Goal: Register for event/course

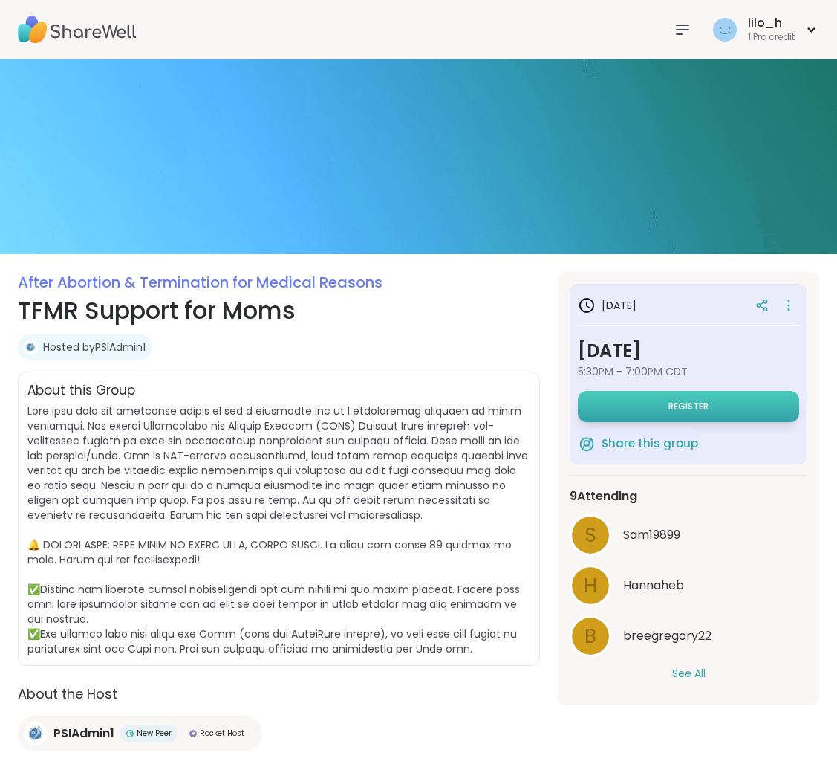
click at [694, 403] on span "Register" at bounding box center [689, 407] width 40 height 12
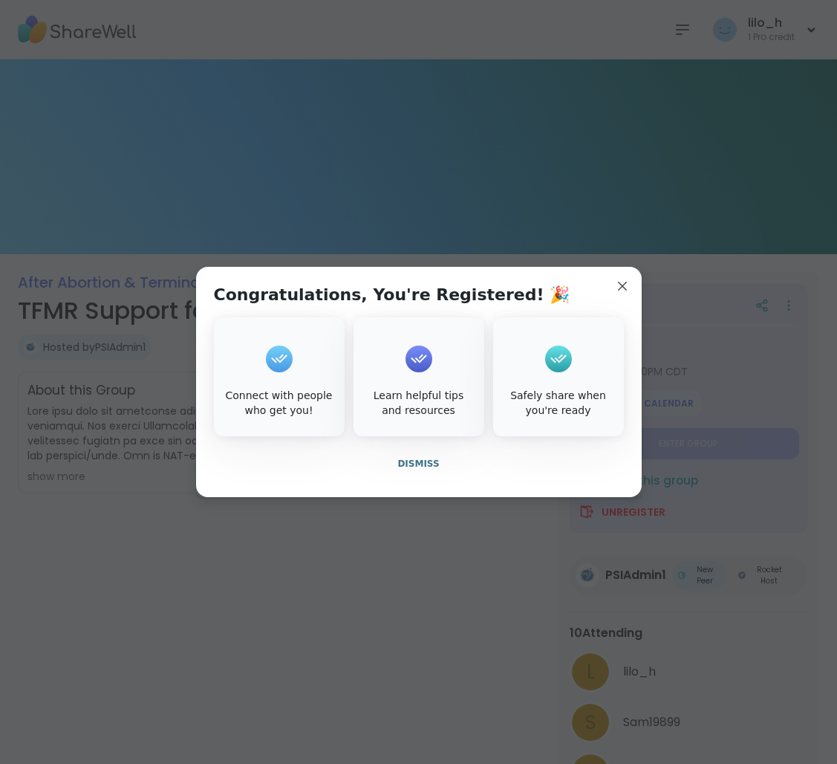
click at [428, 464] on span "Dismiss" at bounding box center [419, 463] width 42 height 10
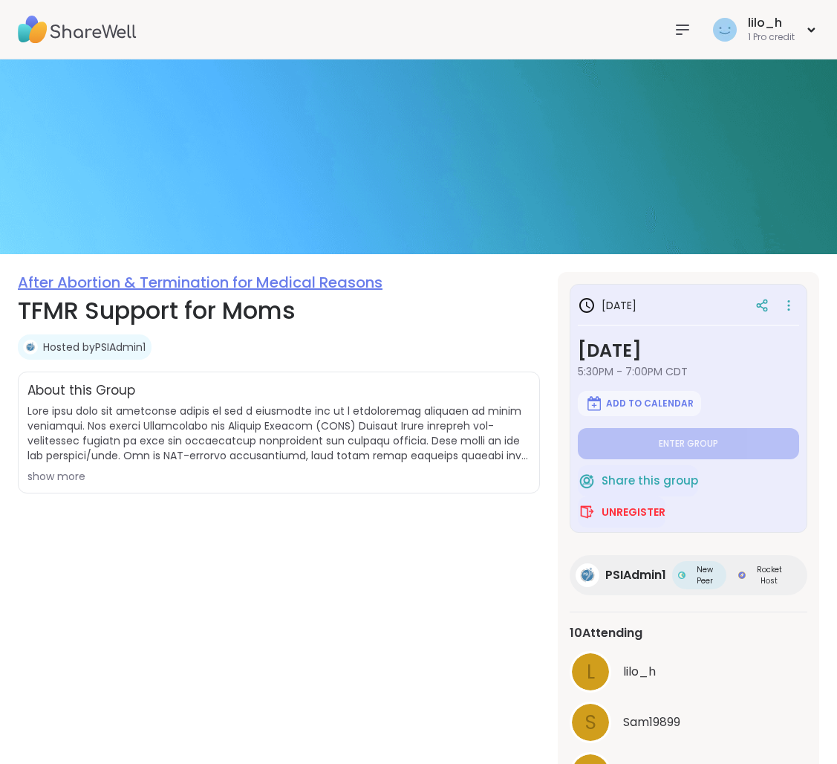
click at [140, 285] on link "After Abortion & Termination for Medical Reasons" at bounding box center [200, 282] width 365 height 21
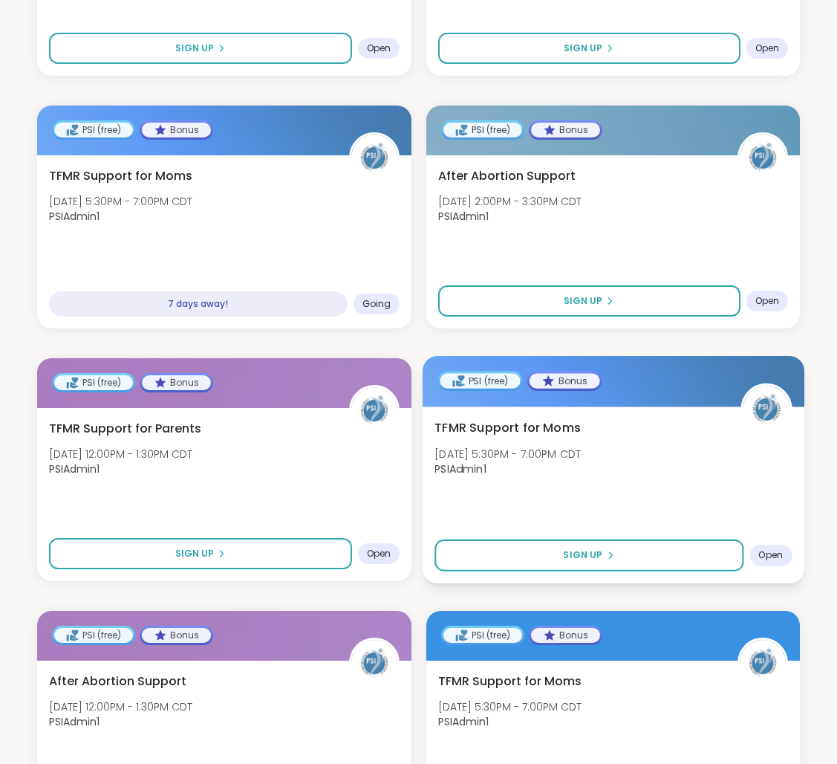
scroll to position [871, 0]
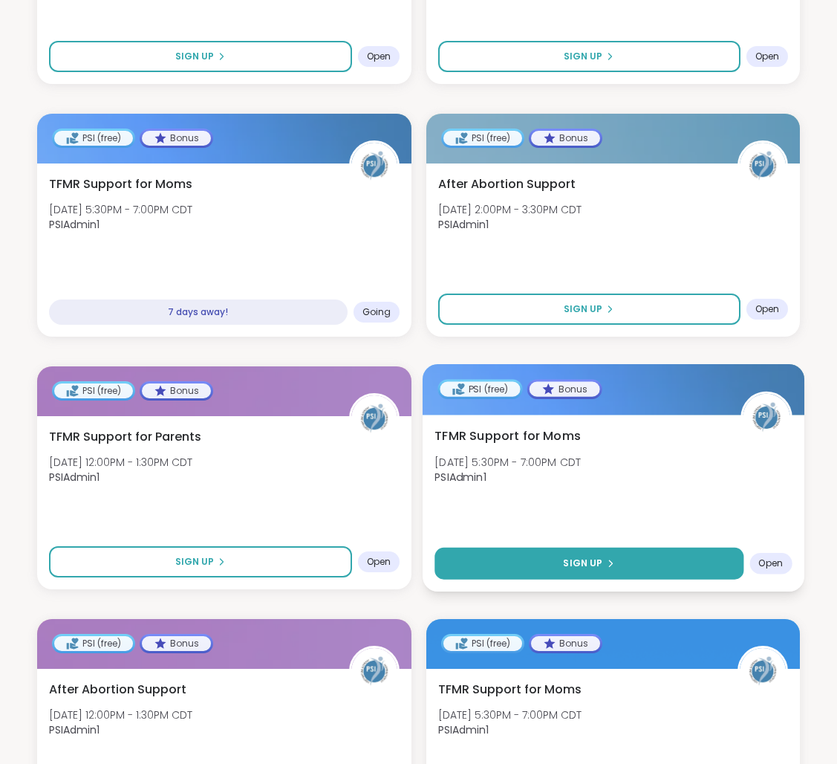
click at [672, 551] on button "Sign Up" at bounding box center [589, 563] width 309 height 32
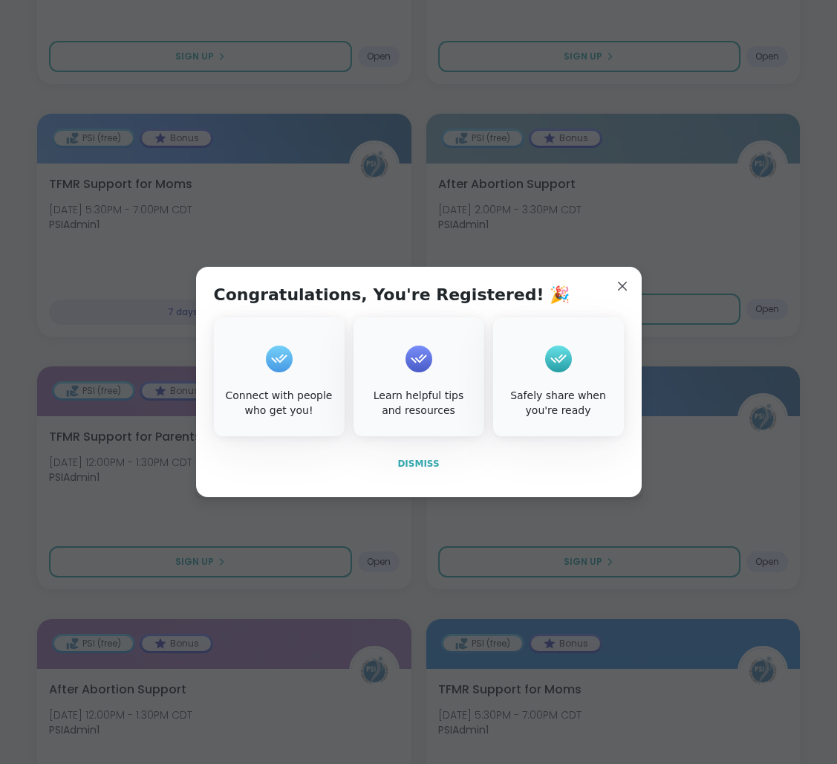
click at [435, 464] on span "Dismiss" at bounding box center [419, 463] width 42 height 10
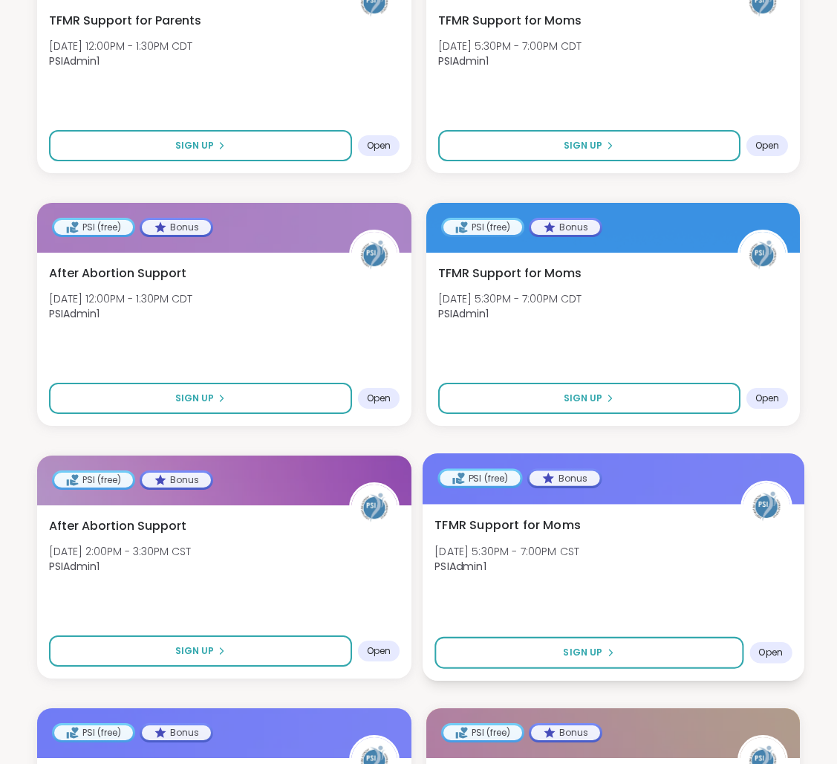
scroll to position [1317, 0]
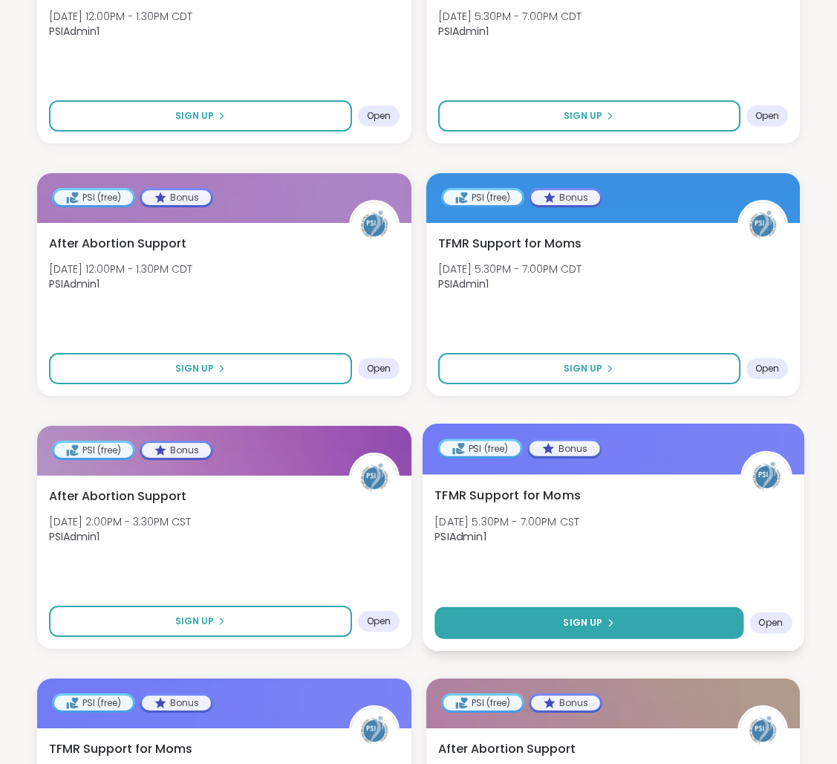
click at [613, 606] on button "Sign Up" at bounding box center [589, 622] width 309 height 32
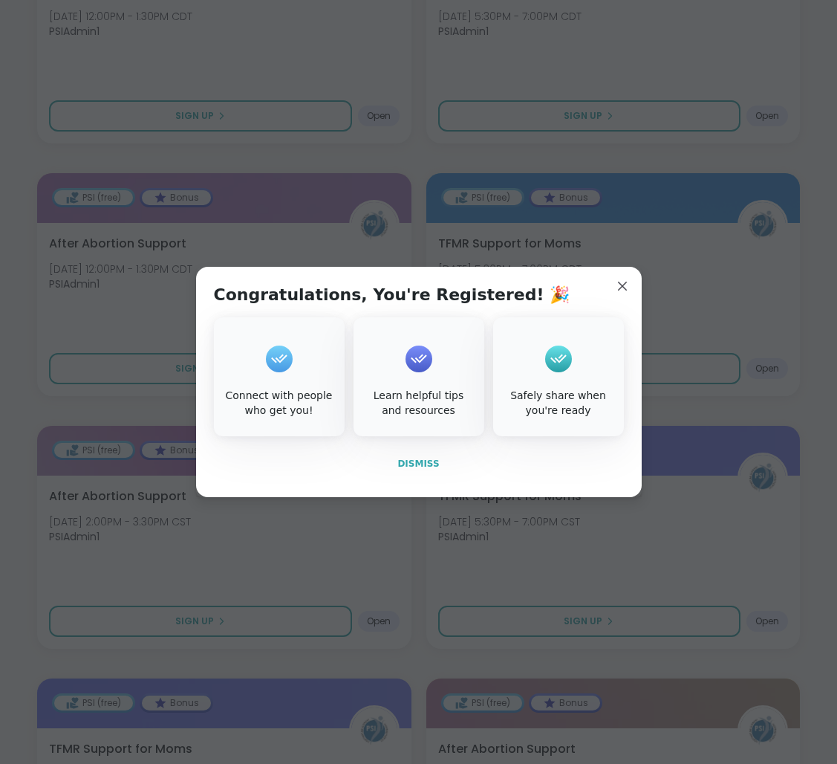
click at [426, 470] on span "Dismiss" at bounding box center [419, 463] width 42 height 13
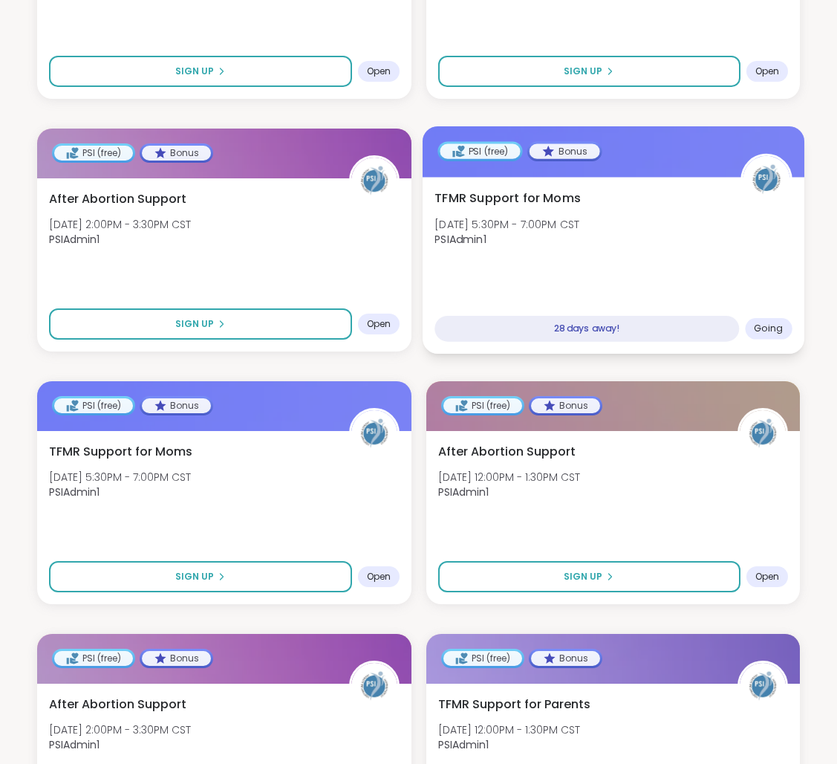
scroll to position [1615, 0]
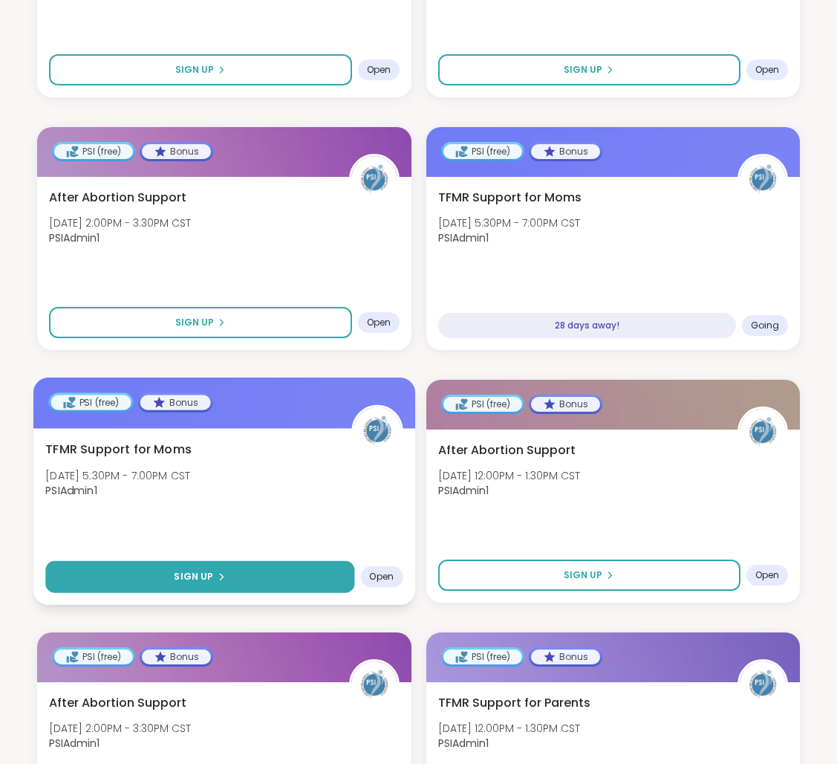
click at [195, 560] on button "Sign Up" at bounding box center [199, 576] width 309 height 32
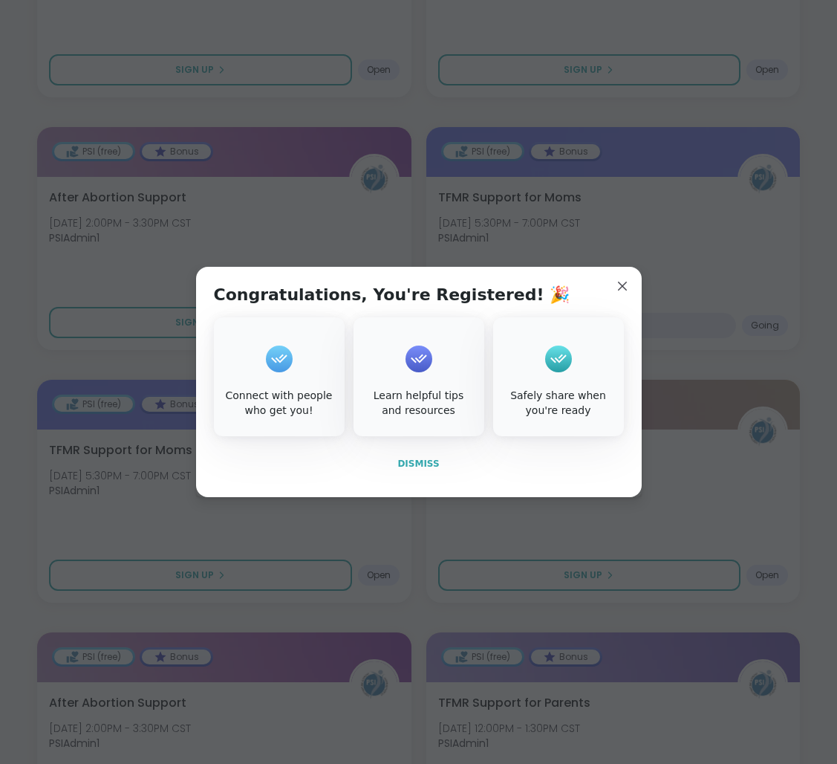
click at [410, 460] on span "Dismiss" at bounding box center [419, 463] width 42 height 10
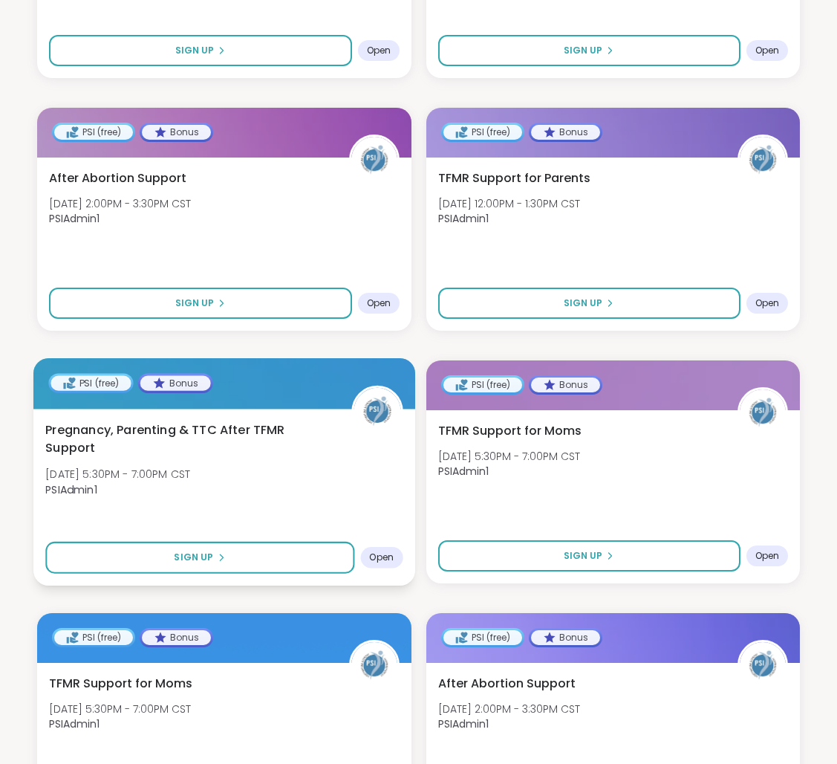
scroll to position [2136, 0]
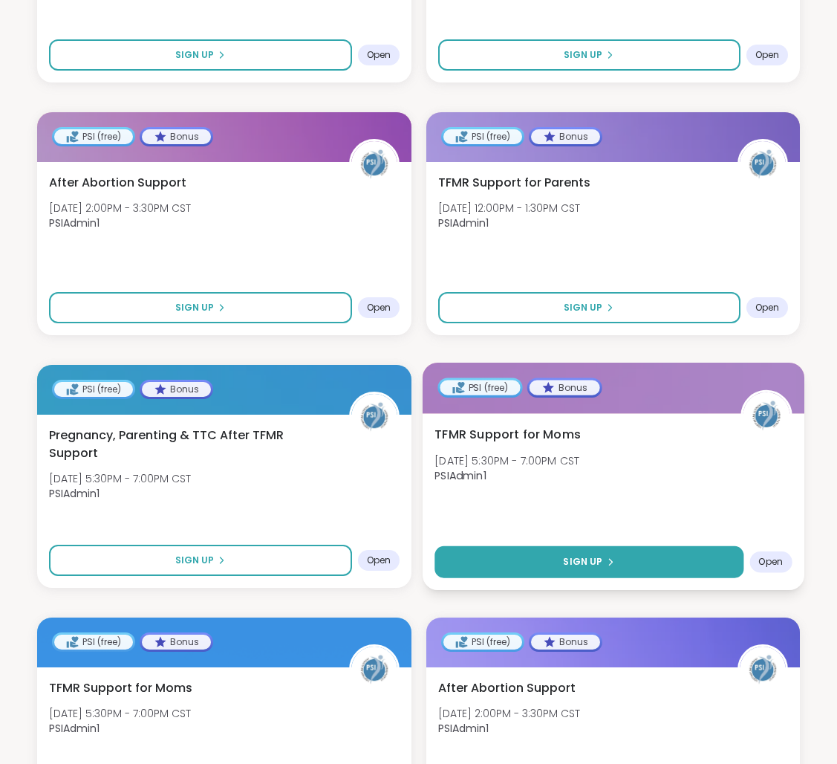
click at [591, 552] on button "Sign Up" at bounding box center [589, 561] width 309 height 32
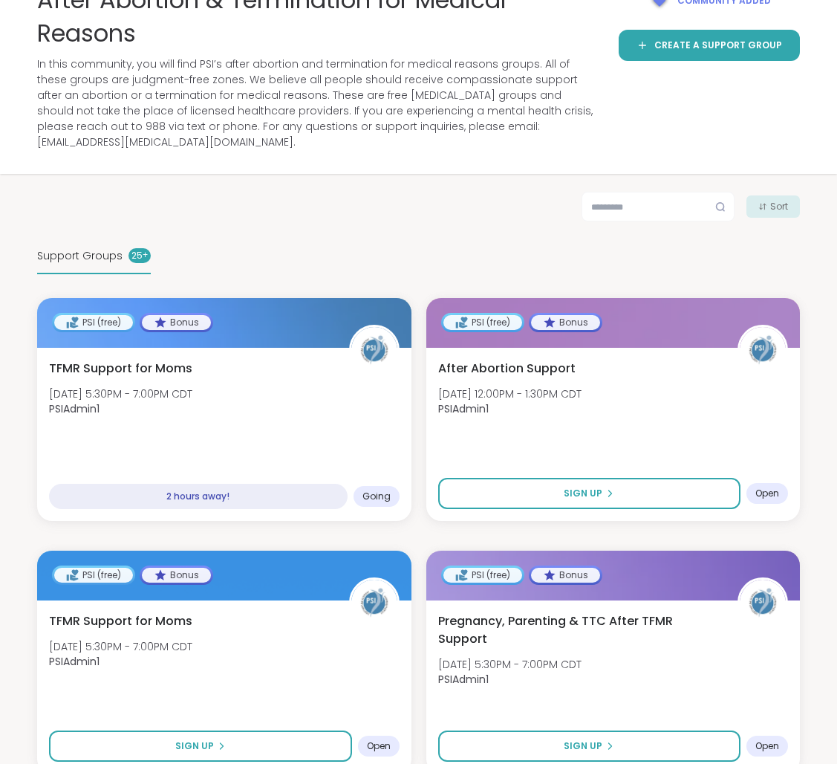
scroll to position [0, 0]
